Goal: Communication & Community: Answer question/provide support

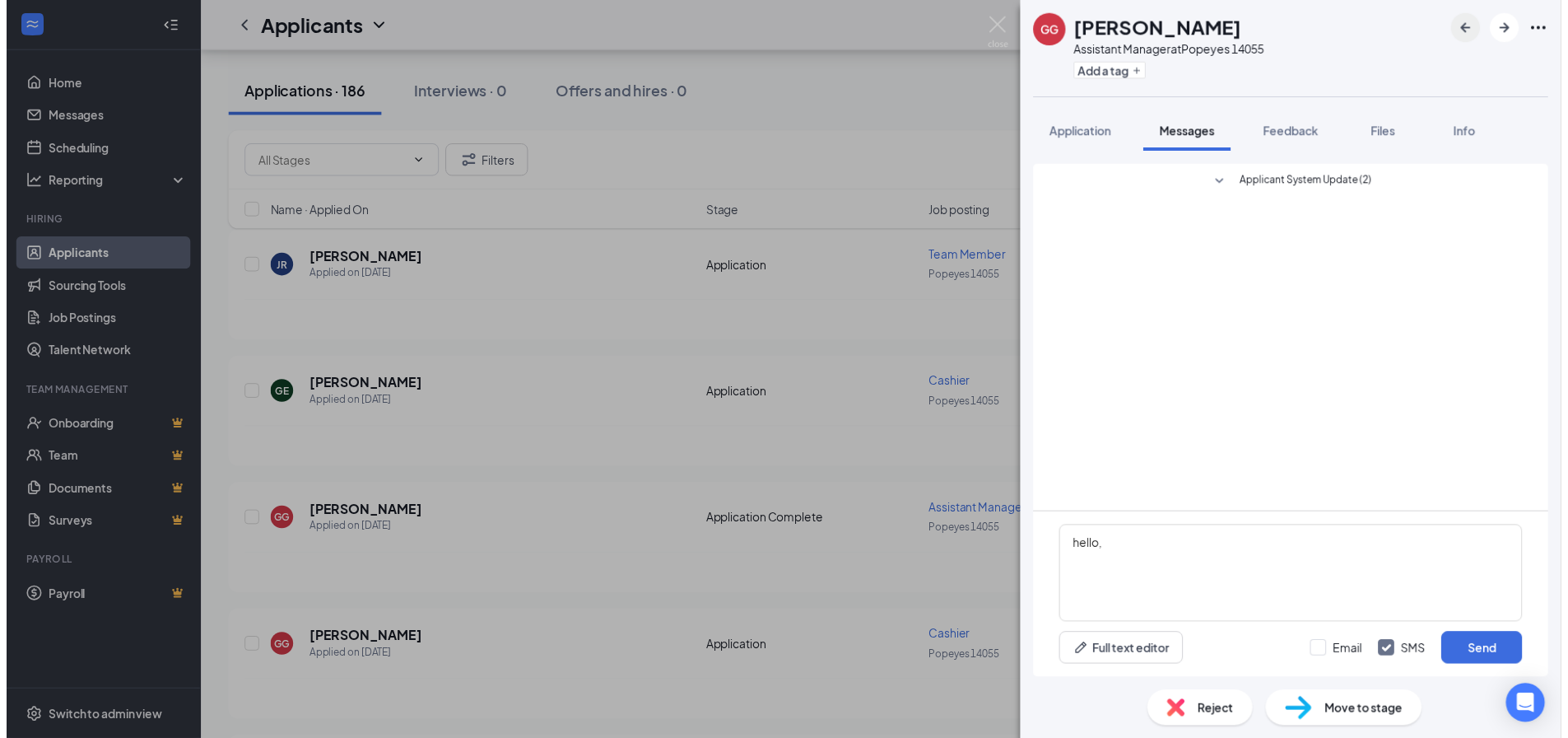
scroll to position [165, 0]
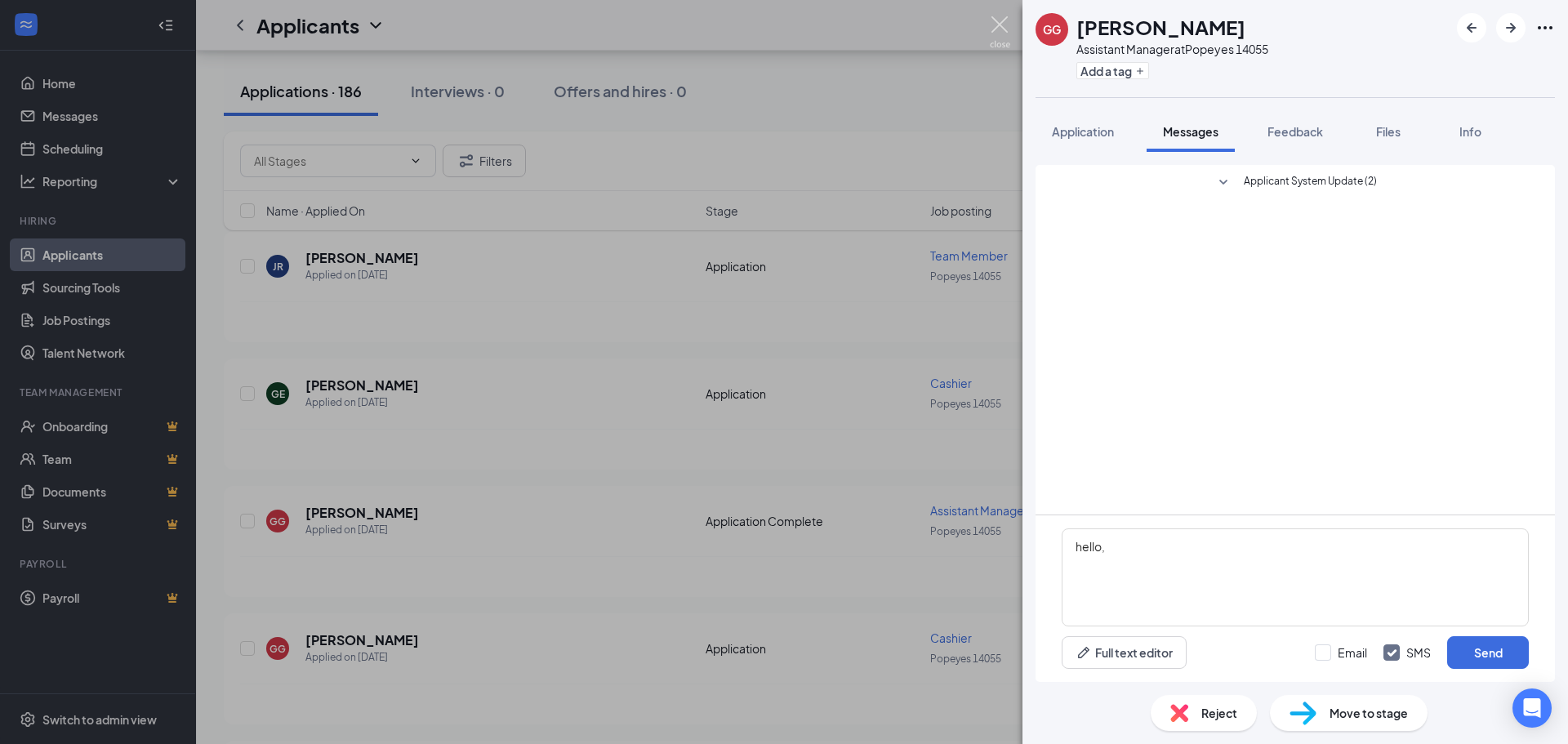
click at [1002, 34] on img at bounding box center [999, 32] width 21 height 32
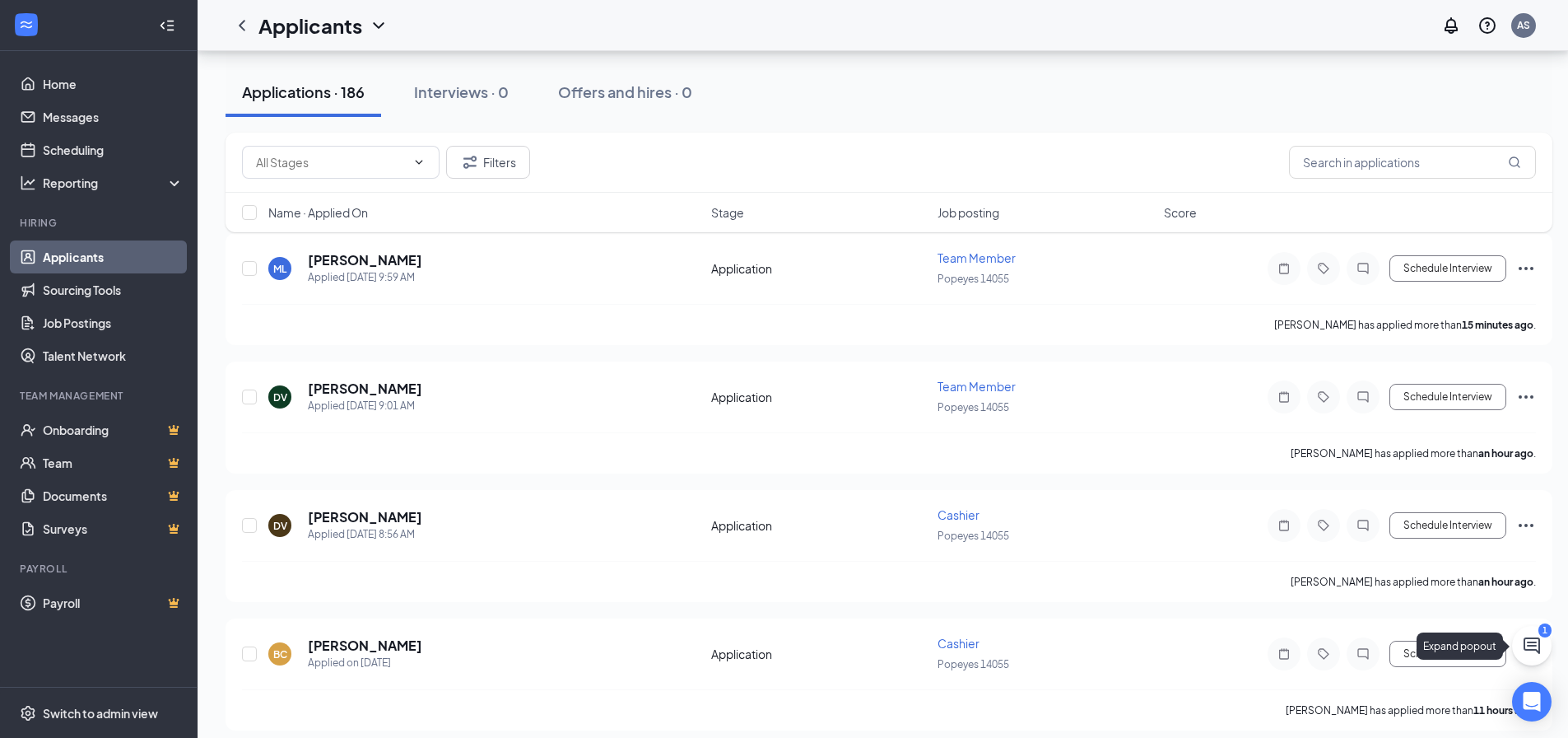
click at [1538, 642] on icon "ChatActive" at bounding box center [1532, 646] width 20 height 20
click at [1422, 729] on button at bounding box center [1421, 717] width 27 height 27
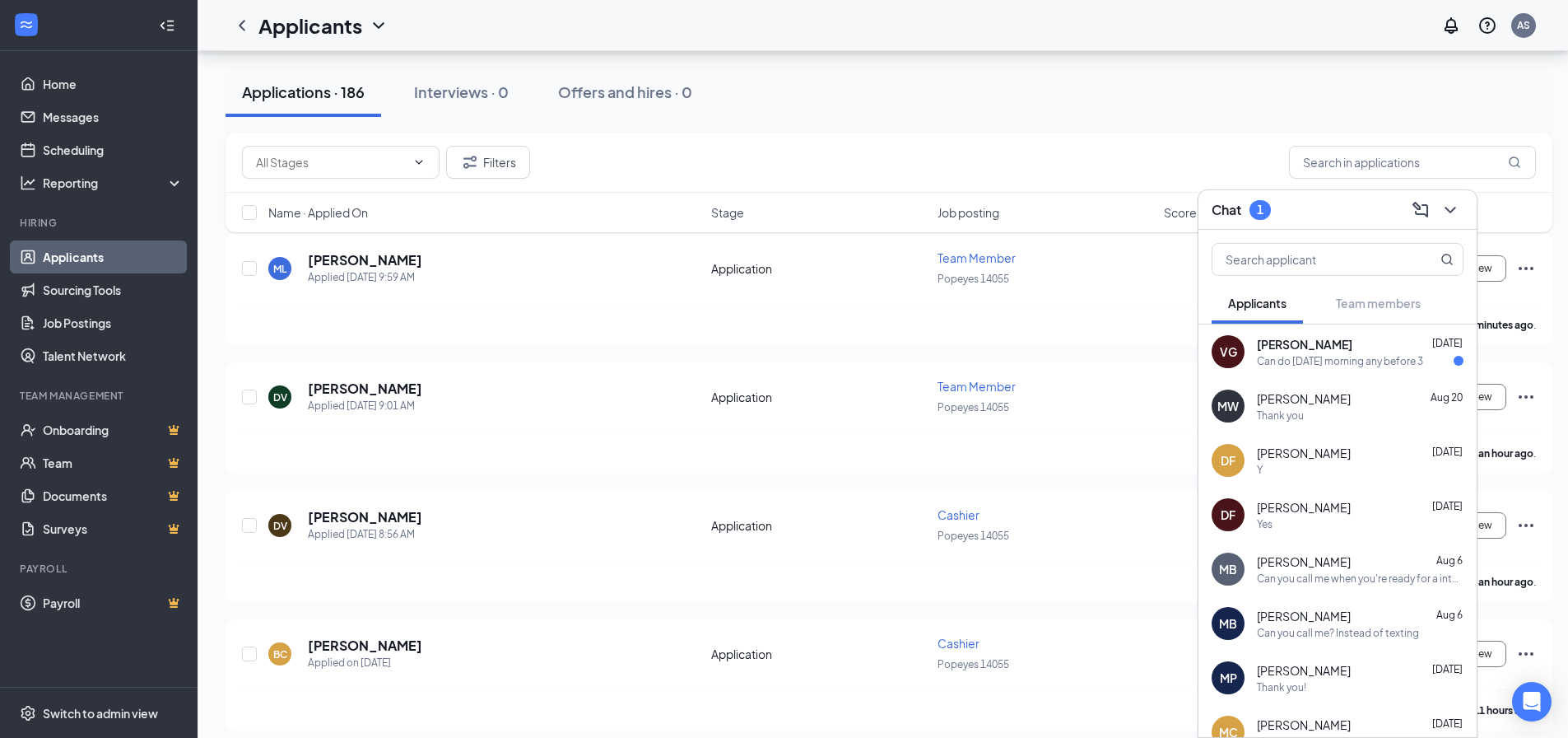
click at [1311, 366] on div "Can do [DATE] morning any before 3" at bounding box center [1340, 360] width 166 height 14
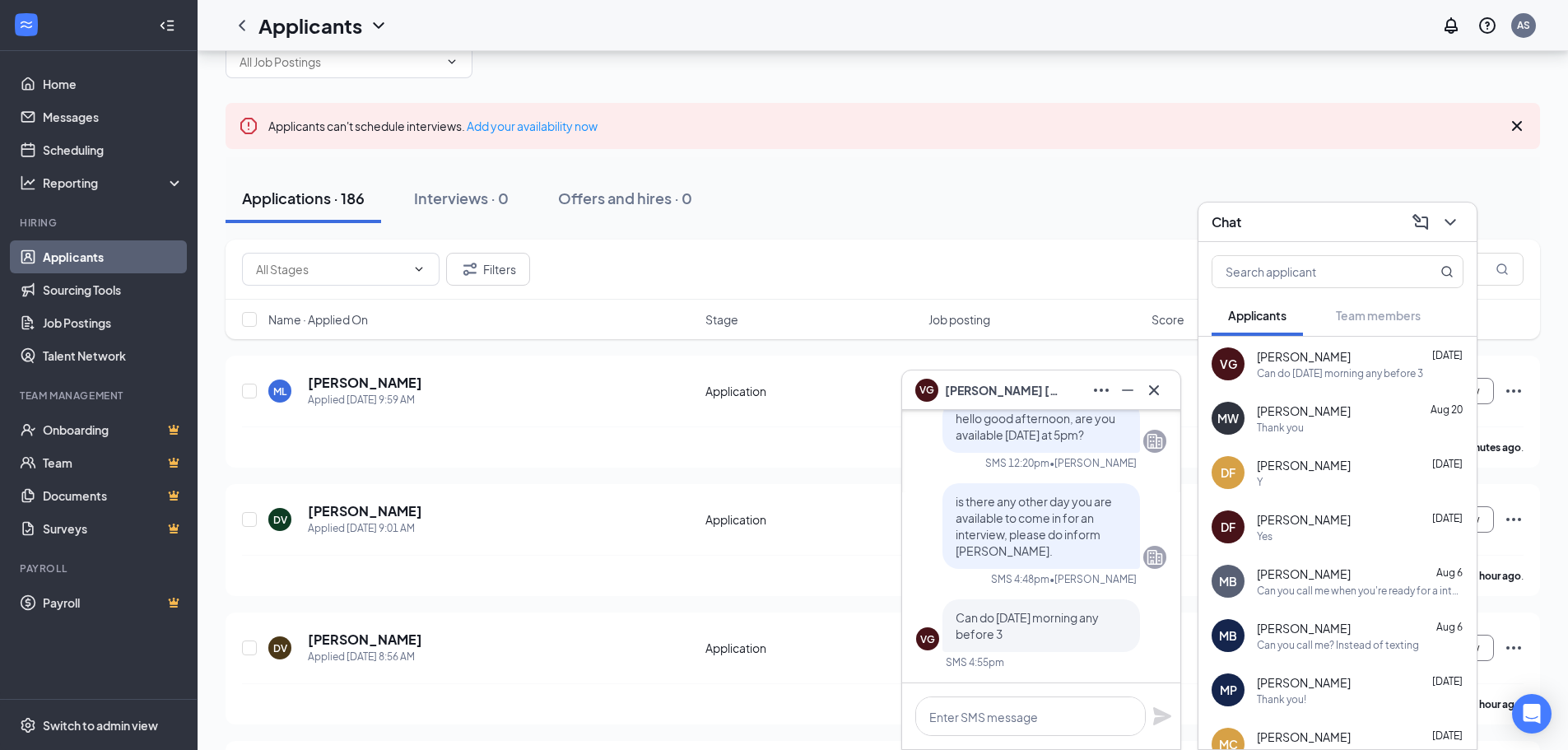
scroll to position [82, 0]
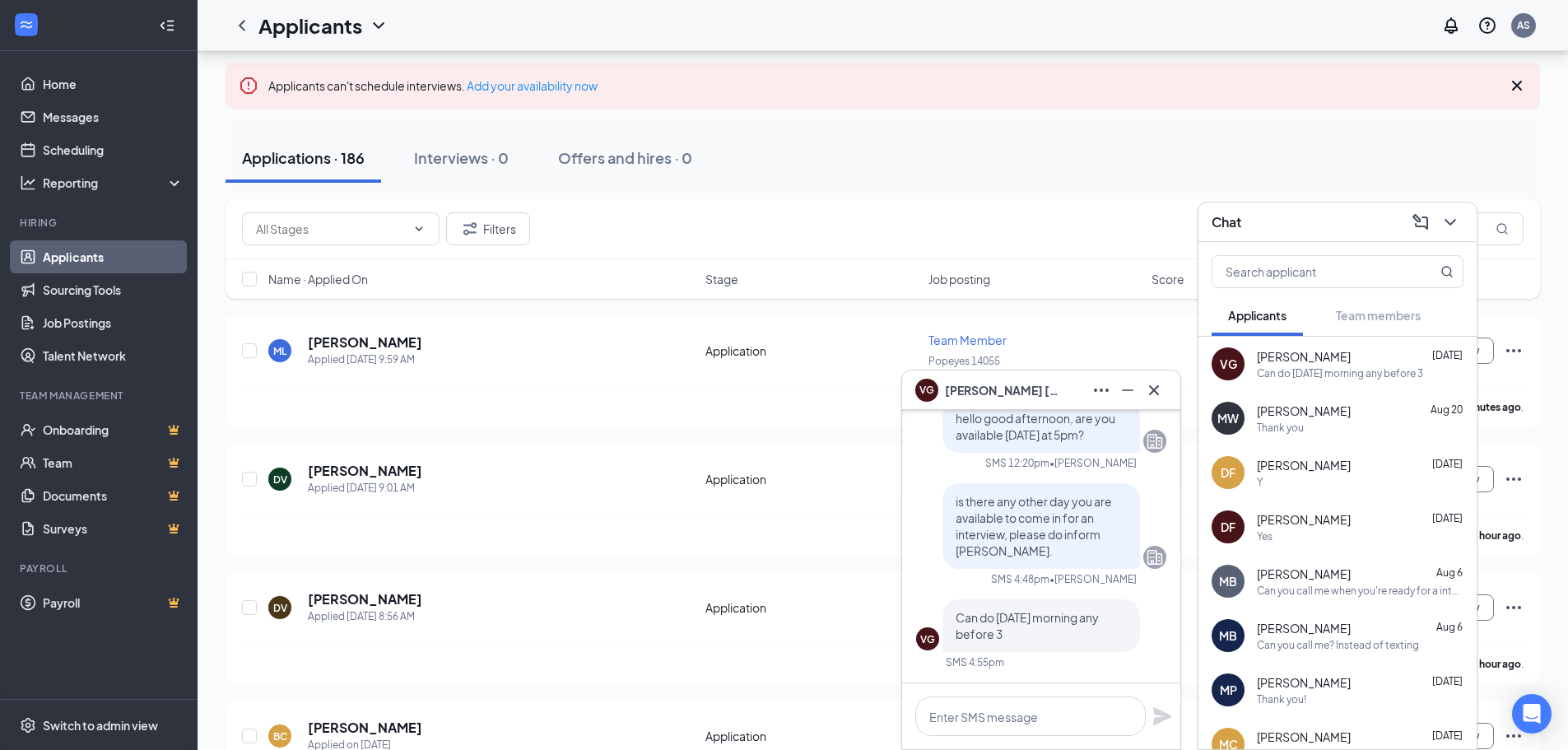
click at [1009, 390] on span "[PERSON_NAME]" at bounding box center [1003, 391] width 115 height 18
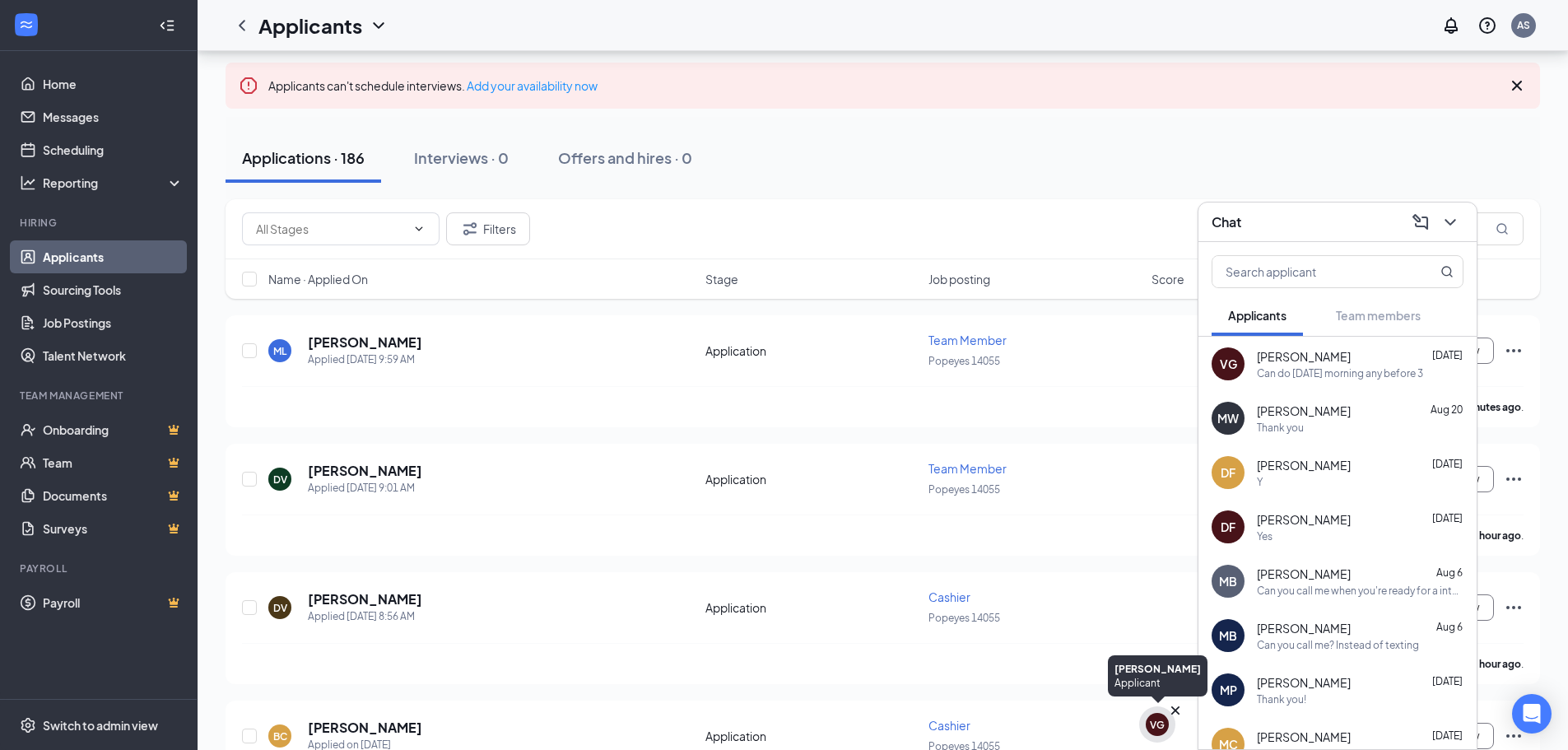
click at [1152, 723] on div "VG" at bounding box center [1157, 724] width 15 height 14
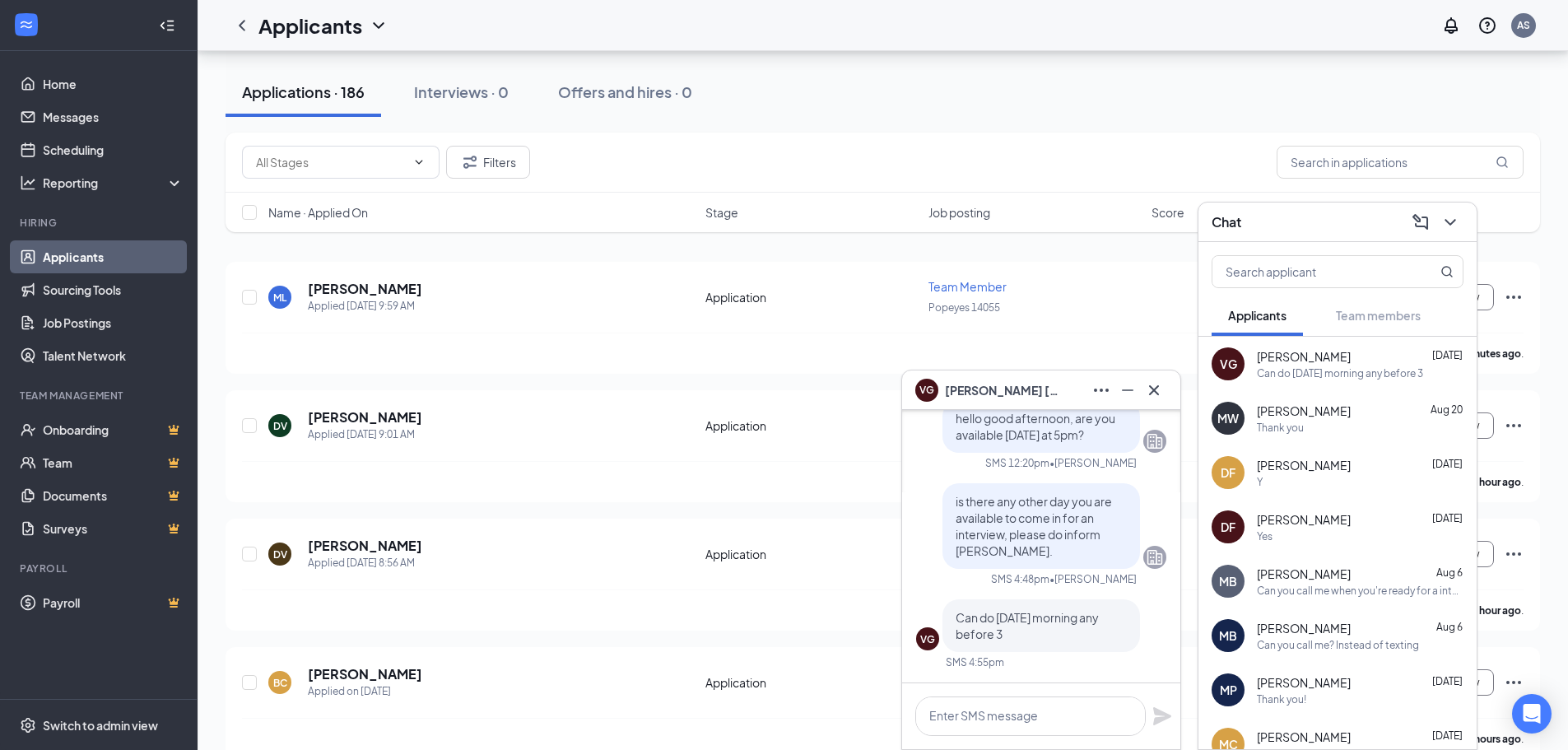
scroll to position [165, 0]
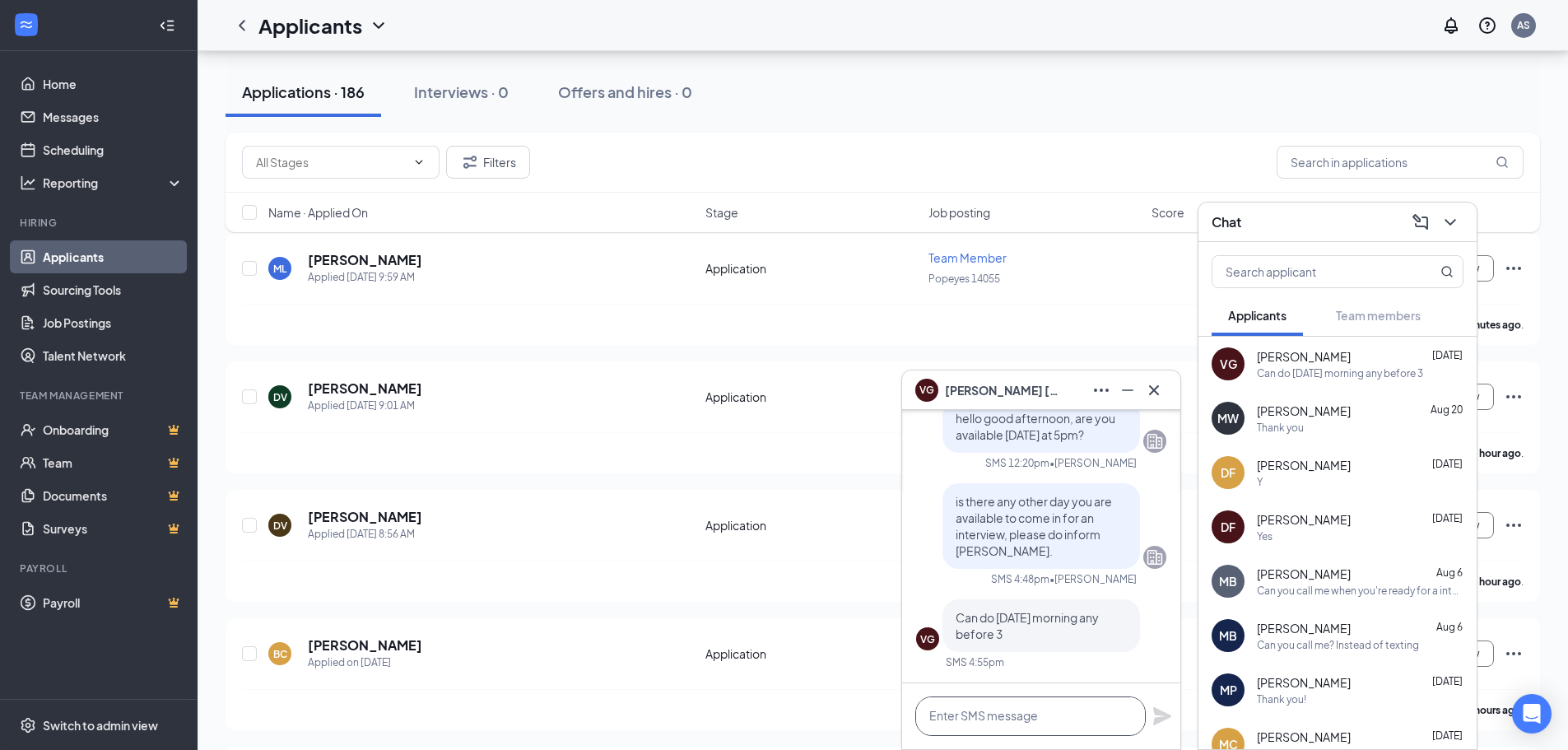
click at [1015, 715] on textarea at bounding box center [1030, 716] width 230 height 39
click at [997, 709] on textarea at bounding box center [1030, 716] width 230 height 39
type textarea "s"
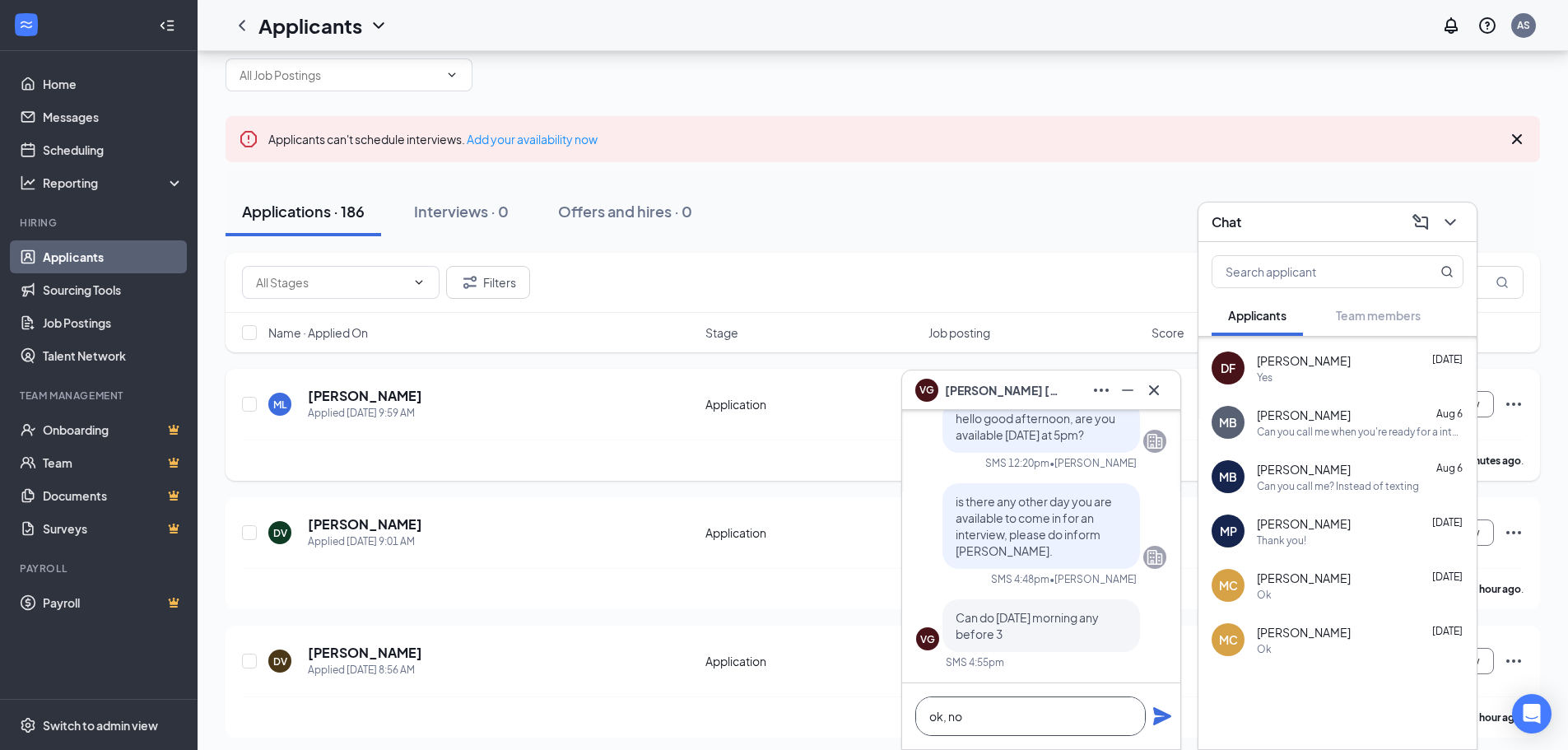
scroll to position [0, 0]
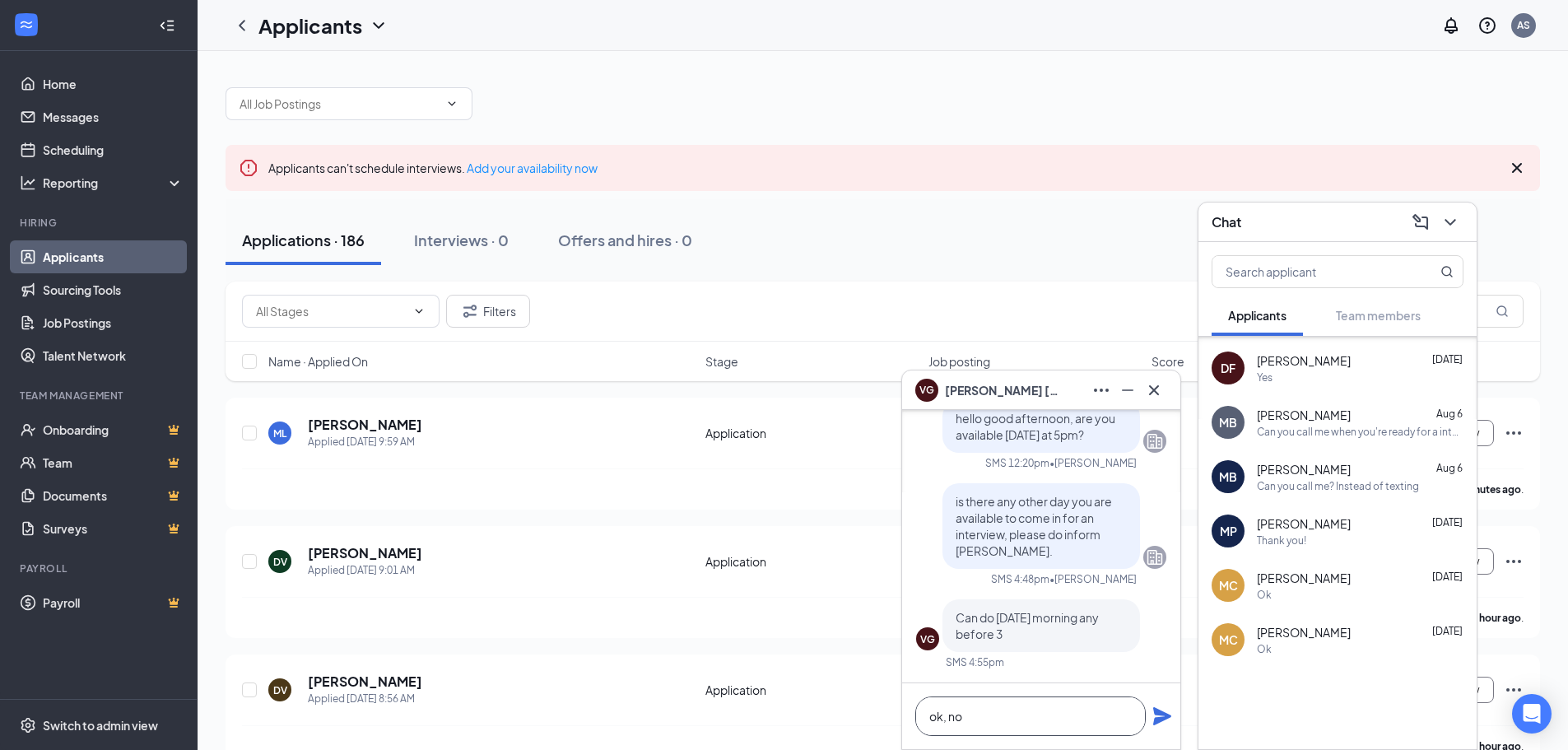
click at [1047, 723] on textarea "ok, no" at bounding box center [1030, 716] width 230 height 39
click at [970, 715] on textarea "ok, no" at bounding box center [1030, 716] width 230 height 39
click at [1060, 720] on textarea "ok, no" at bounding box center [1030, 716] width 230 height 39
click at [999, 715] on textarea "ok, no" at bounding box center [1030, 716] width 230 height 39
type textarea "o"
